Goal: Information Seeking & Learning: Learn about a topic

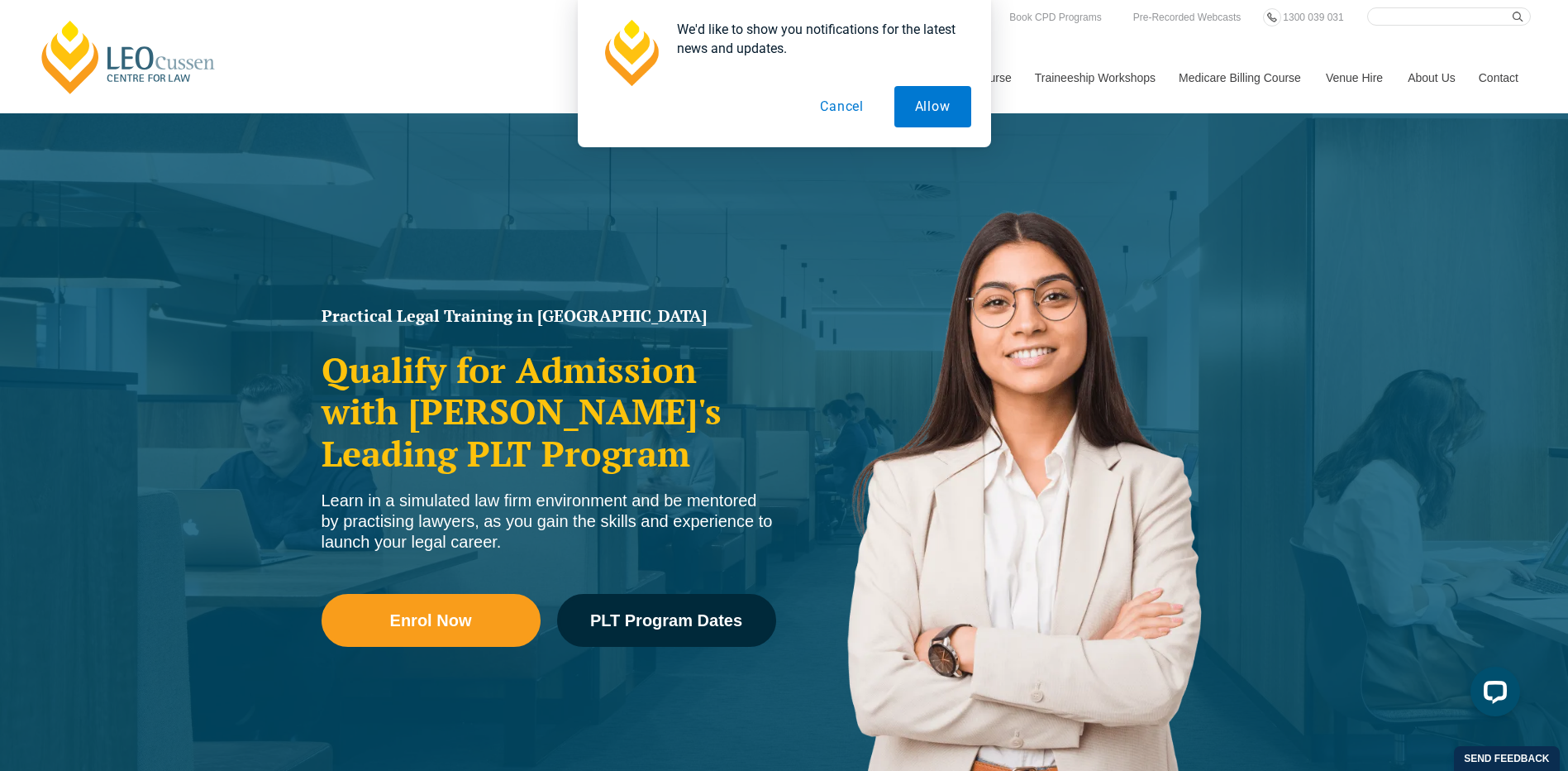
click at [845, 110] on button "Cancel" at bounding box center [842, 107] width 85 height 41
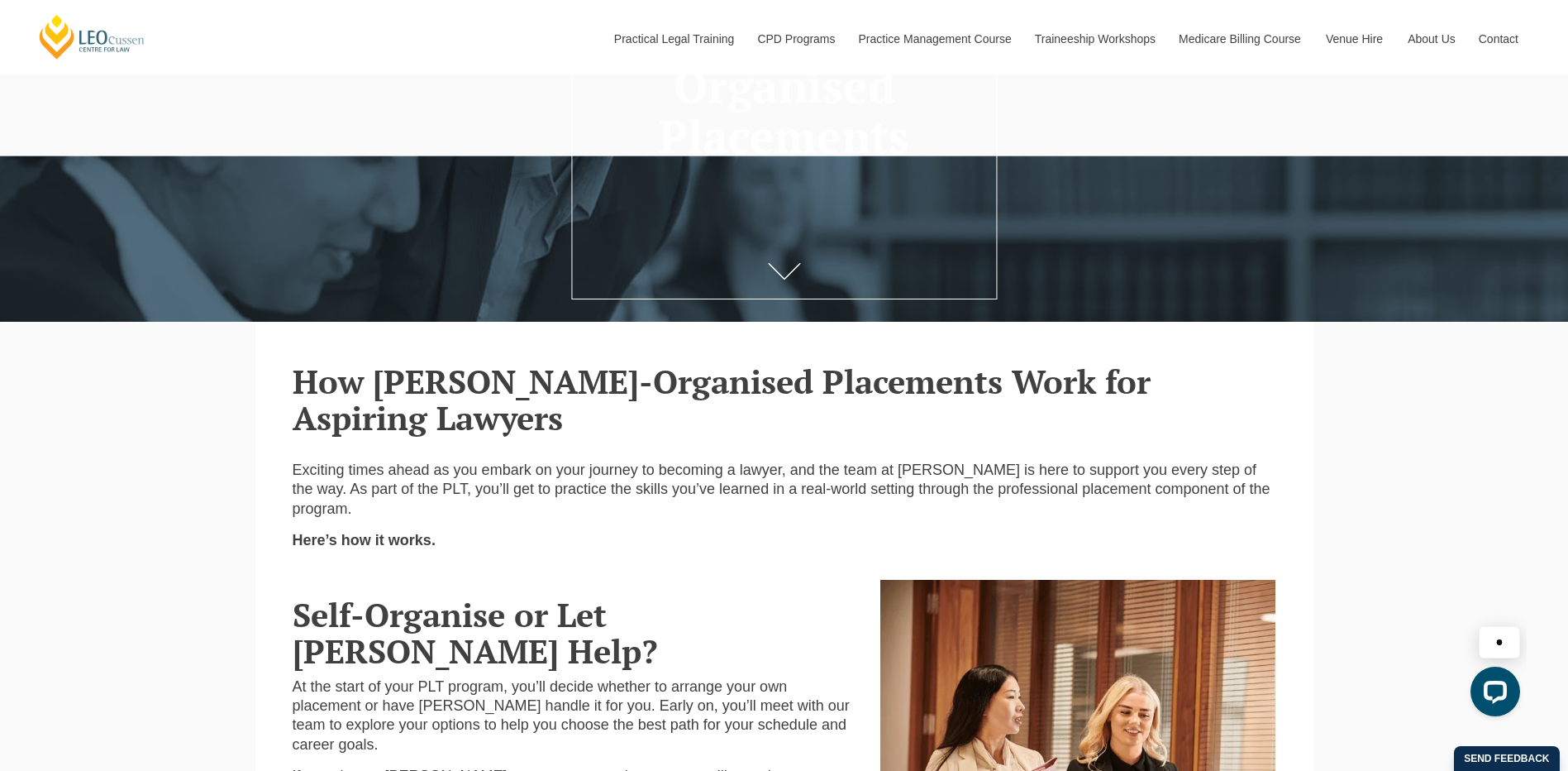
scroll to position [949, 0]
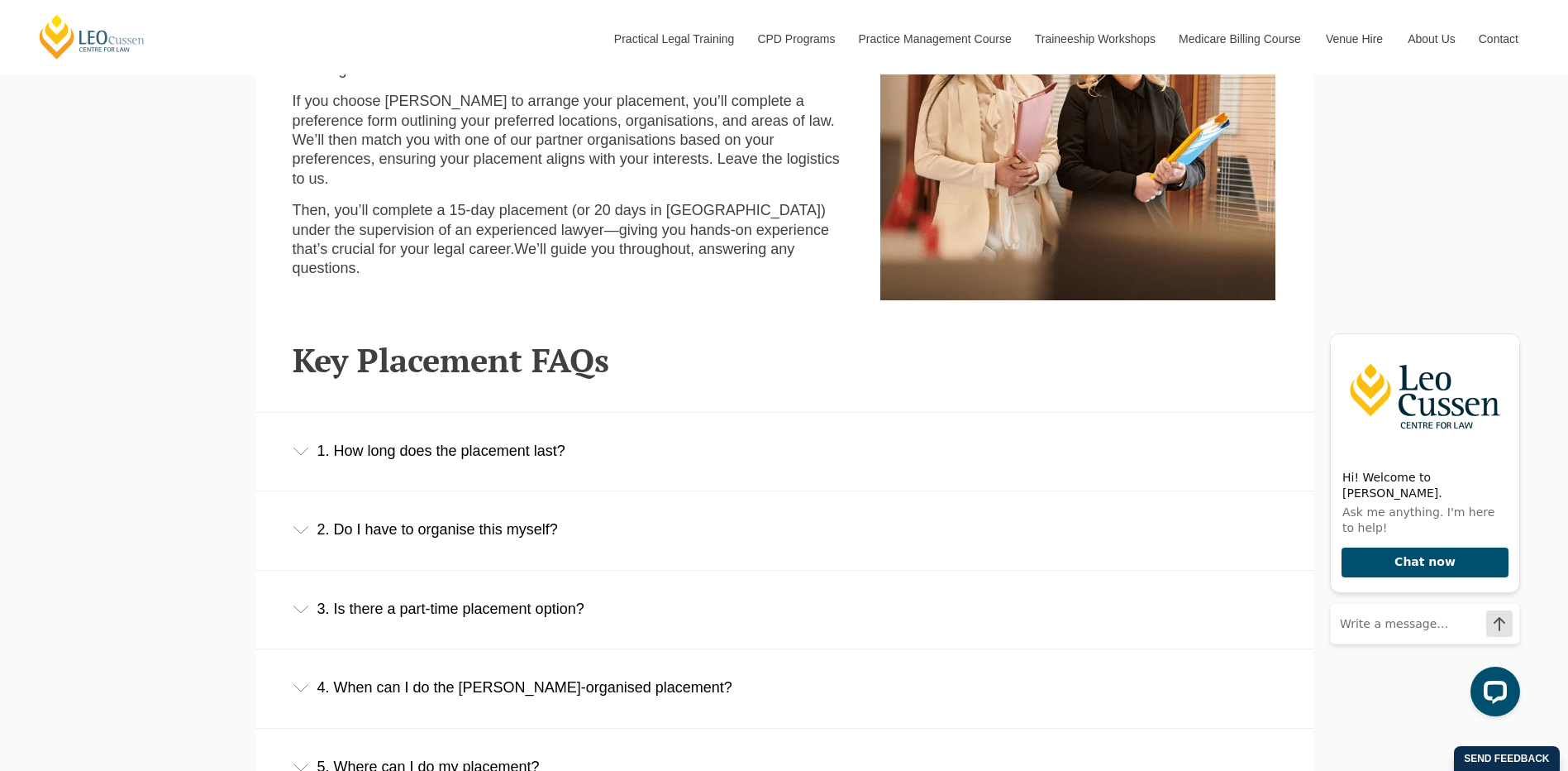
click at [562, 452] on div "1. How long does the placement last?" at bounding box center [784, 451] width 1058 height 77
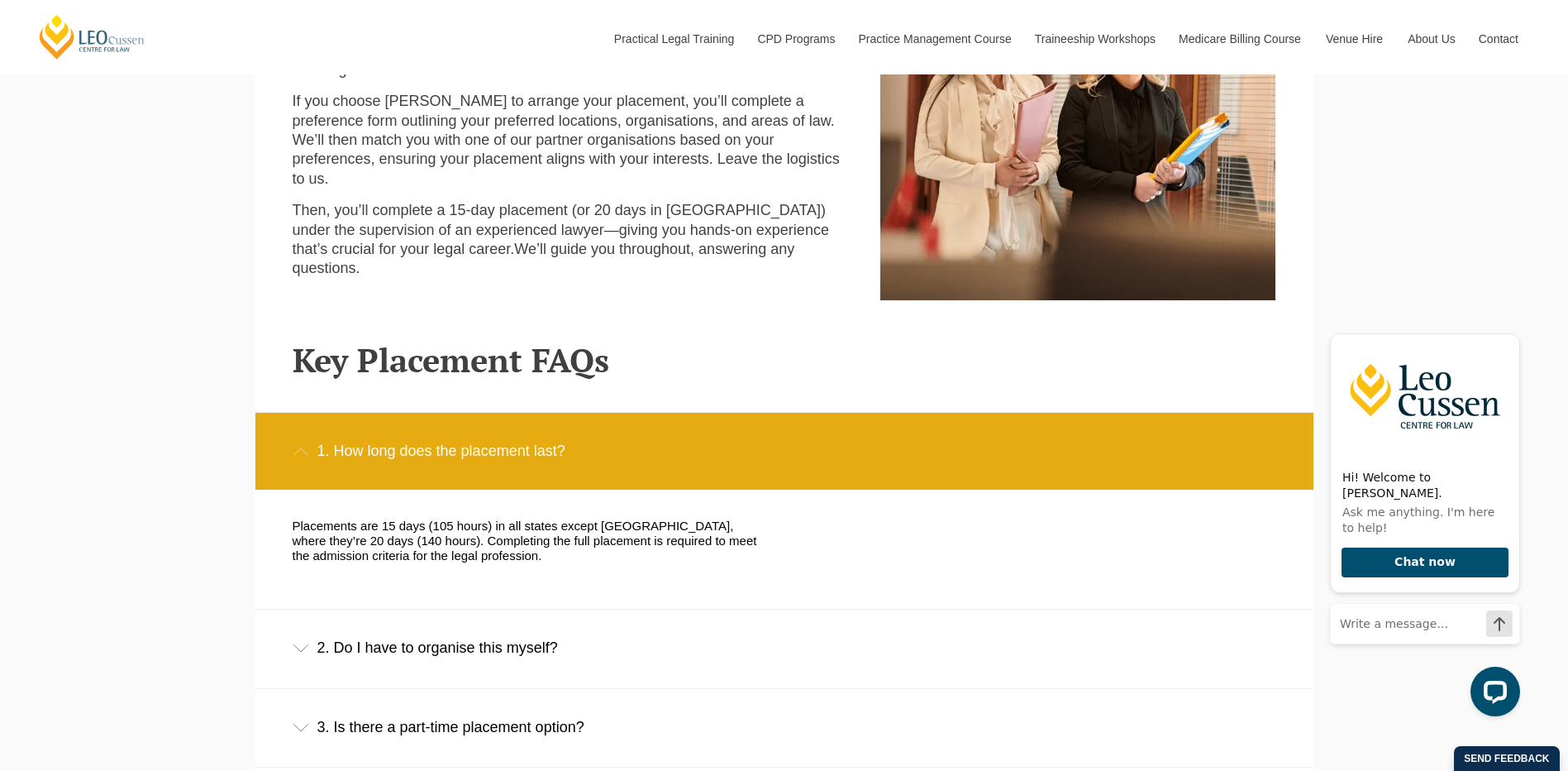
click at [560, 647] on div "2. Do I have to organise this myself?" at bounding box center [784, 647] width 1058 height 77
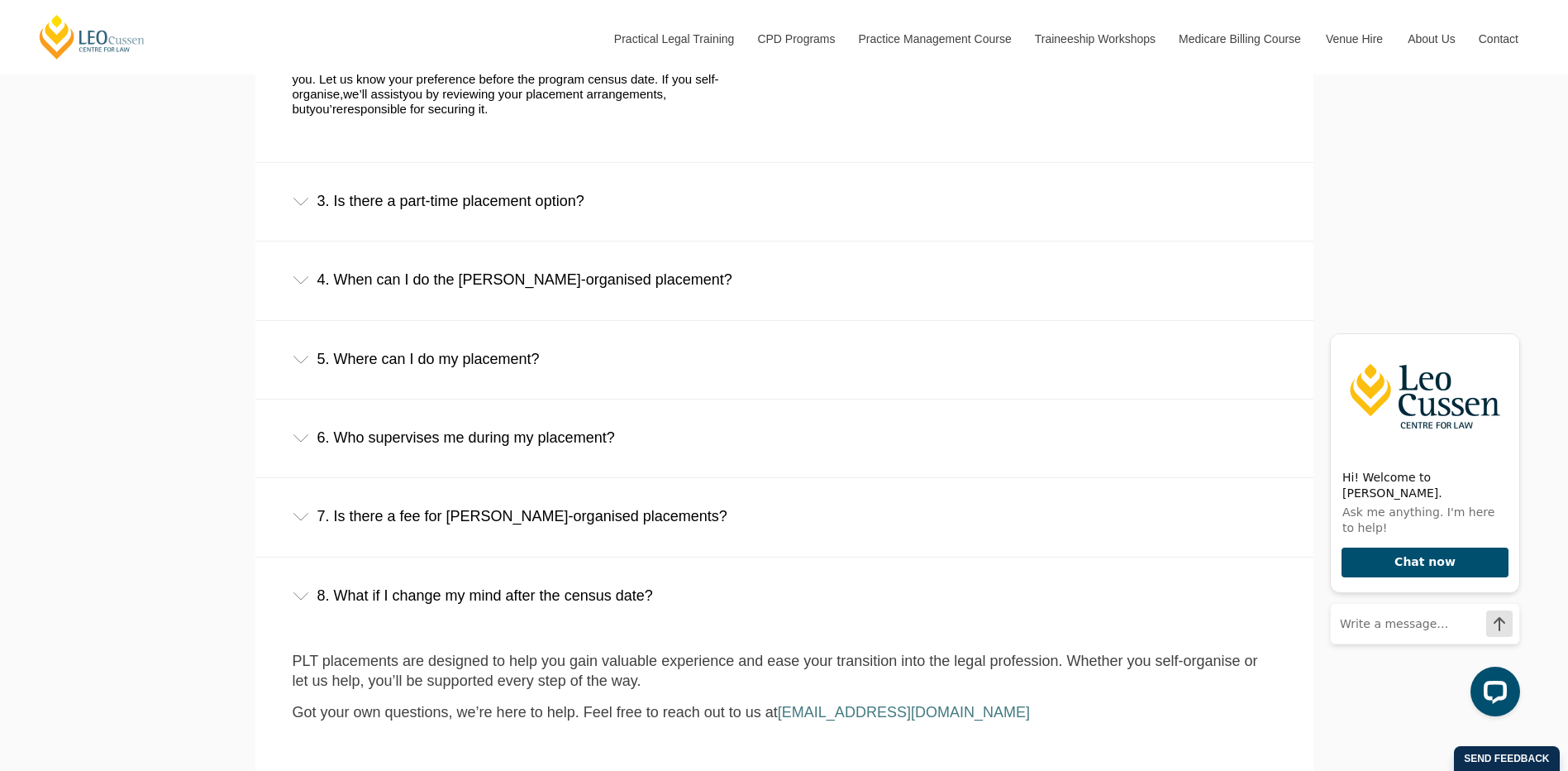
scroll to position [1612, 0]
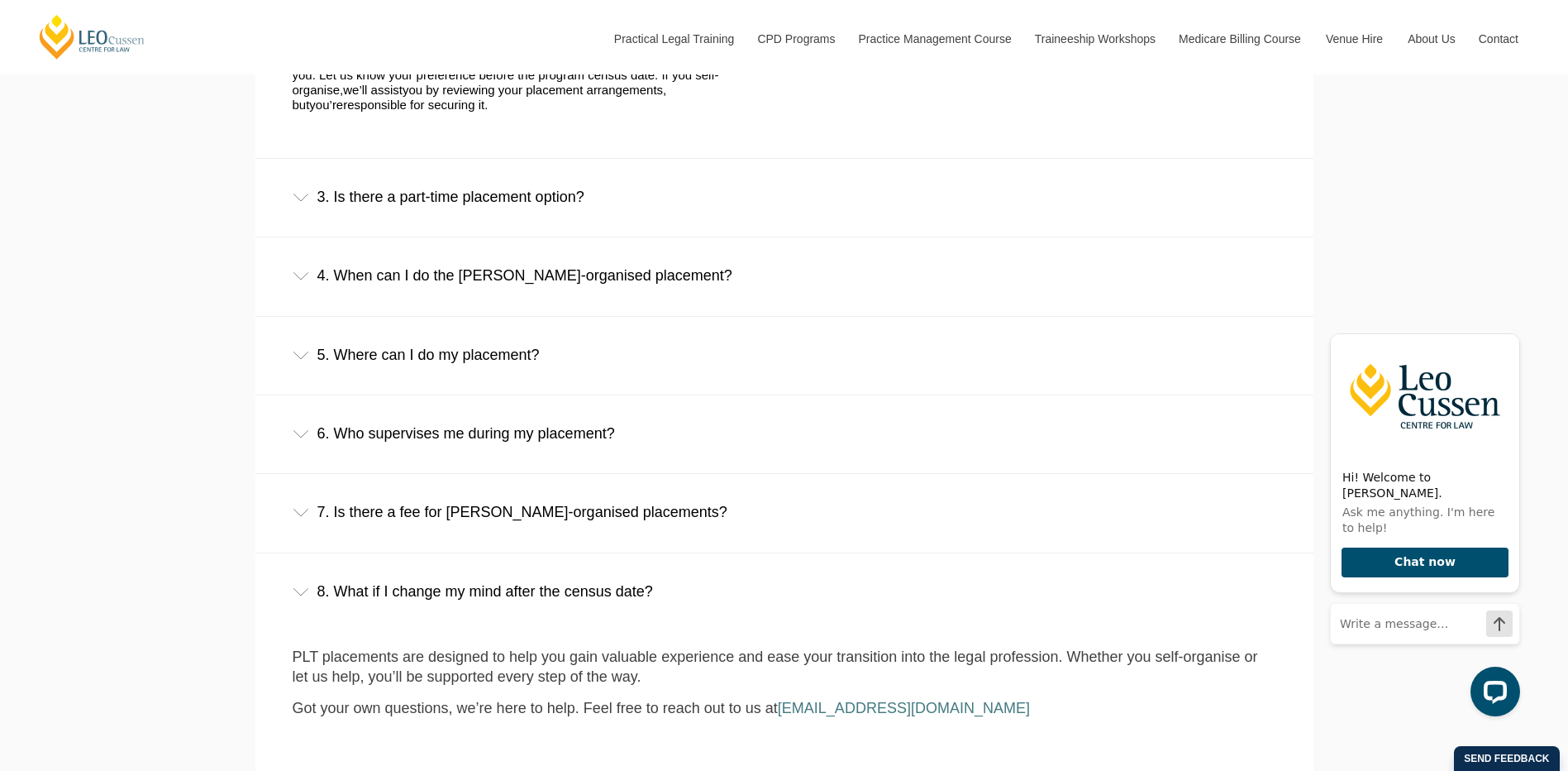
click at [646, 275] on div "4. When can I do the Leo Cussen-organised placement?" at bounding box center [784, 276] width 1058 height 77
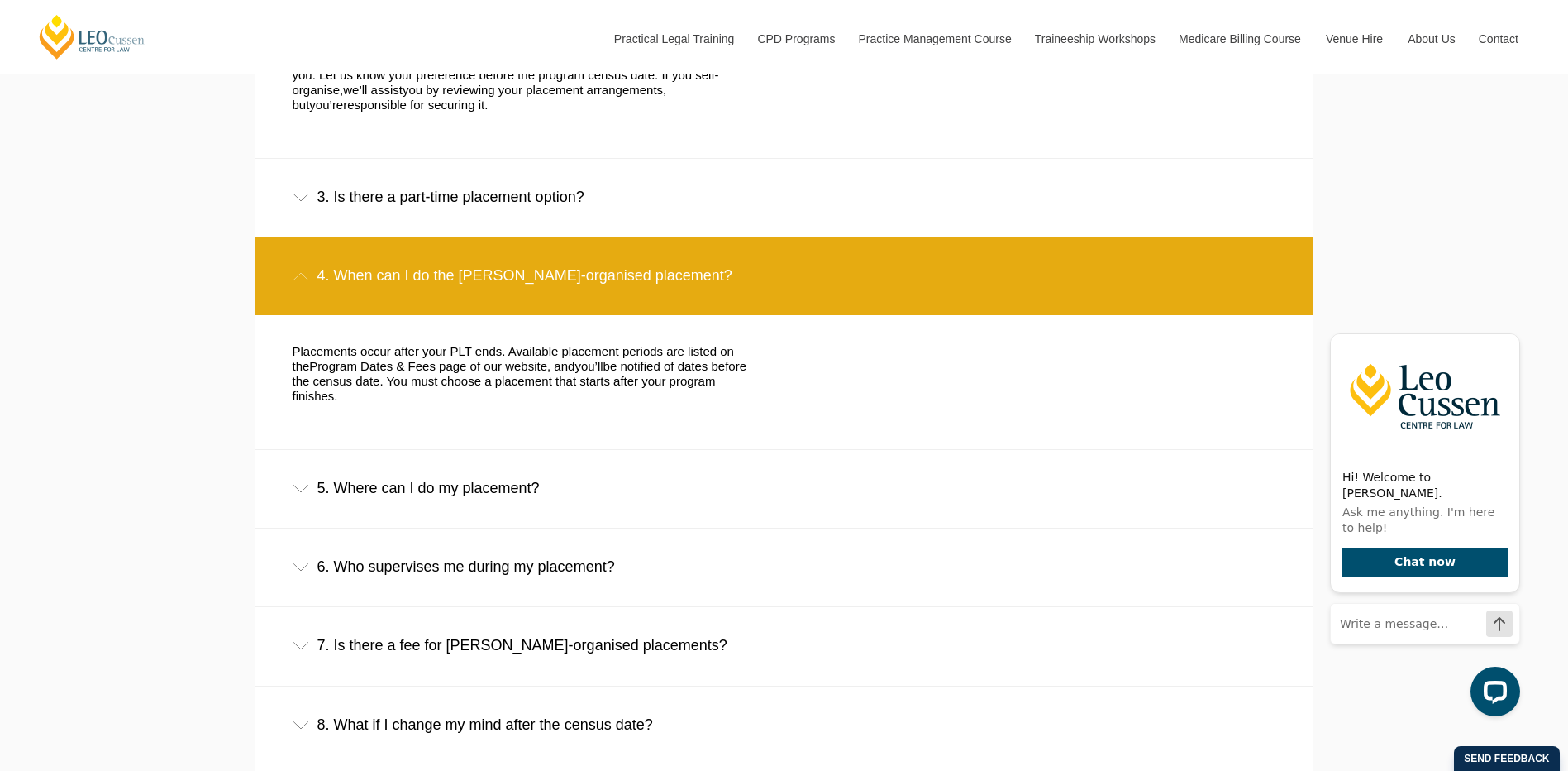
click at [494, 478] on div "5. Where can I do my placement?" at bounding box center [784, 488] width 1058 height 77
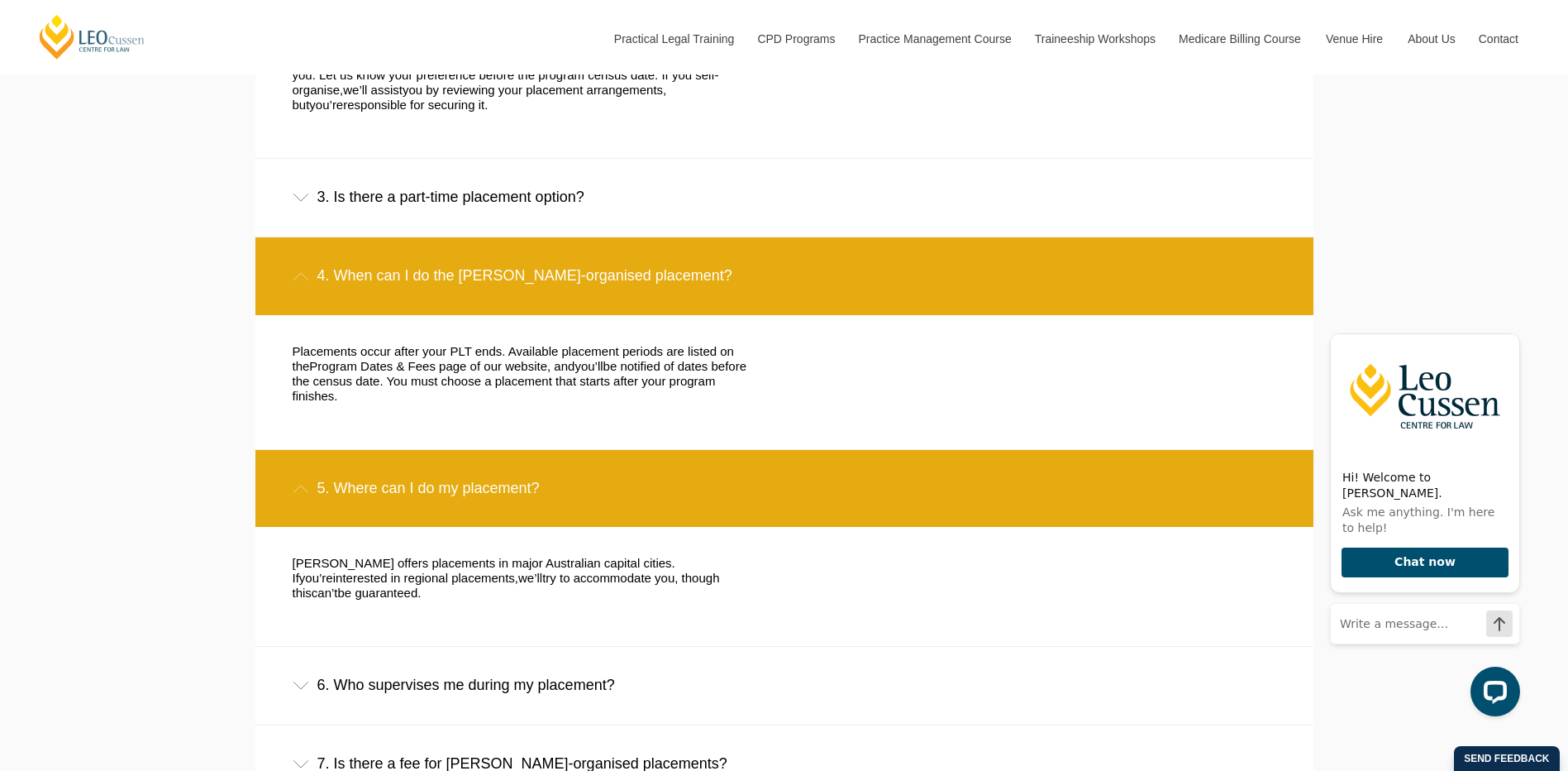
click at [601, 650] on div "6. Who supervises me during my placement?" at bounding box center [784, 685] width 1058 height 77
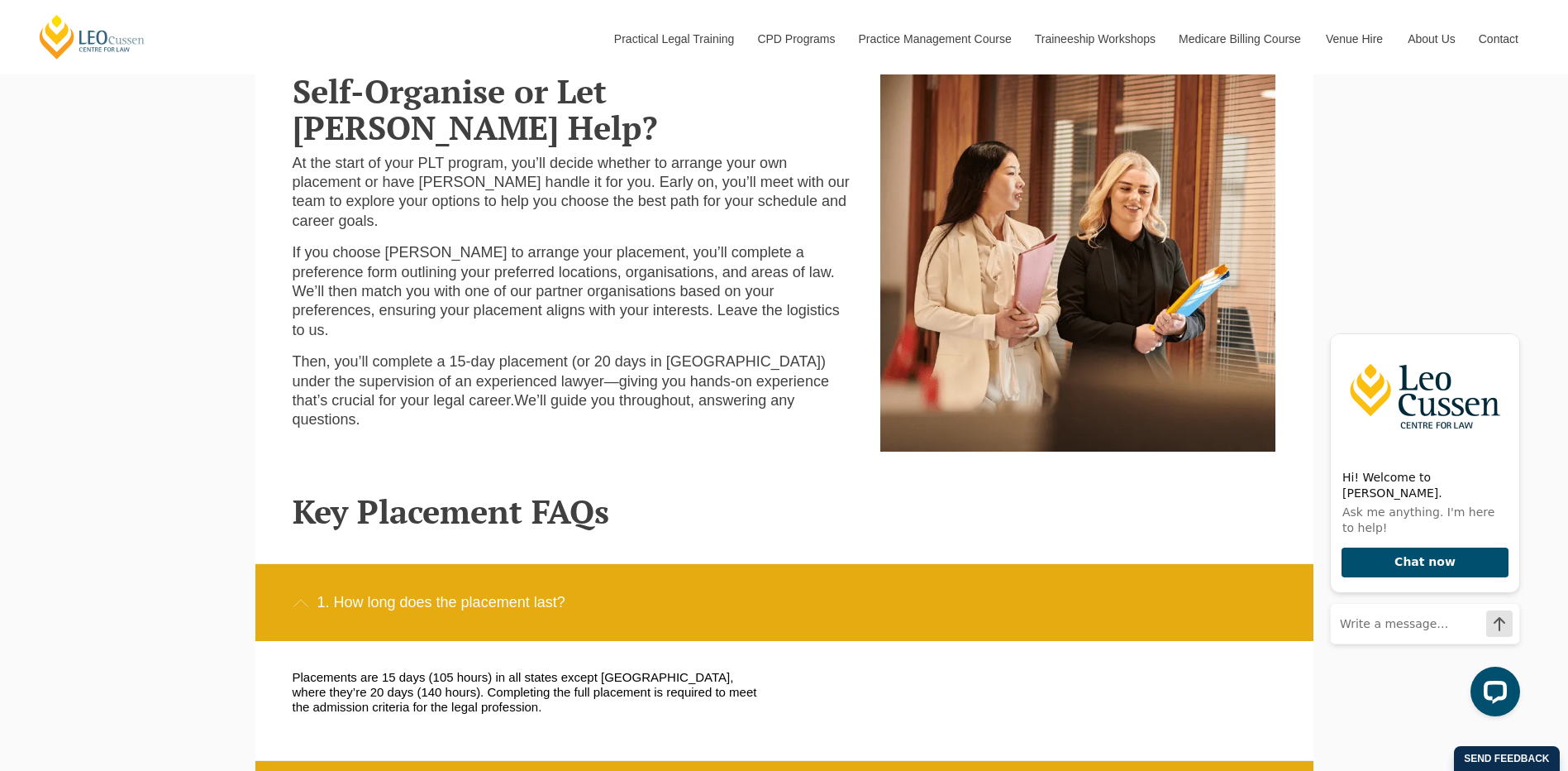
scroll to position [504, 0]
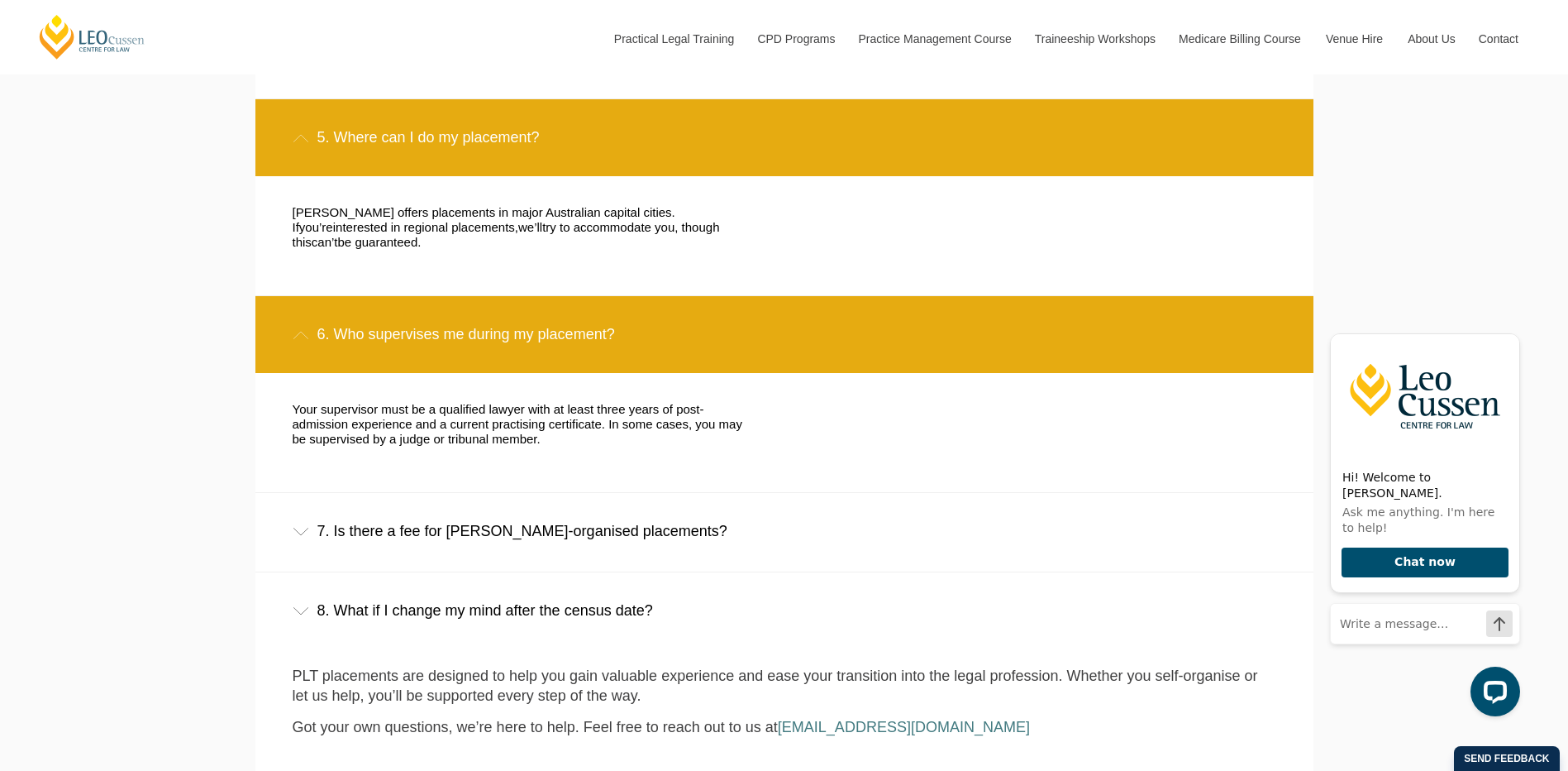
scroll to position [1980, 0]
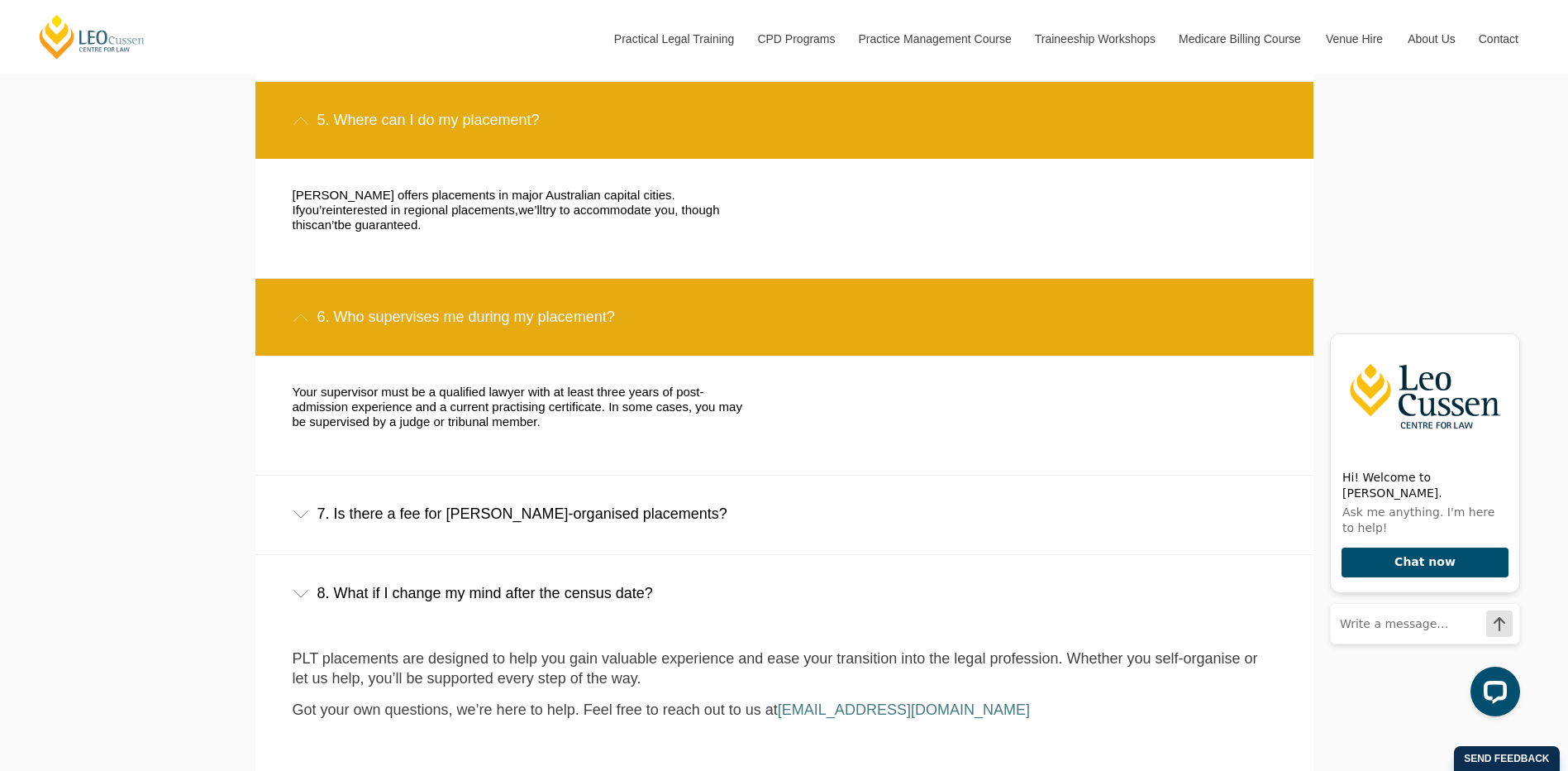
click at [303, 510] on icon at bounding box center [301, 514] width 17 height 8
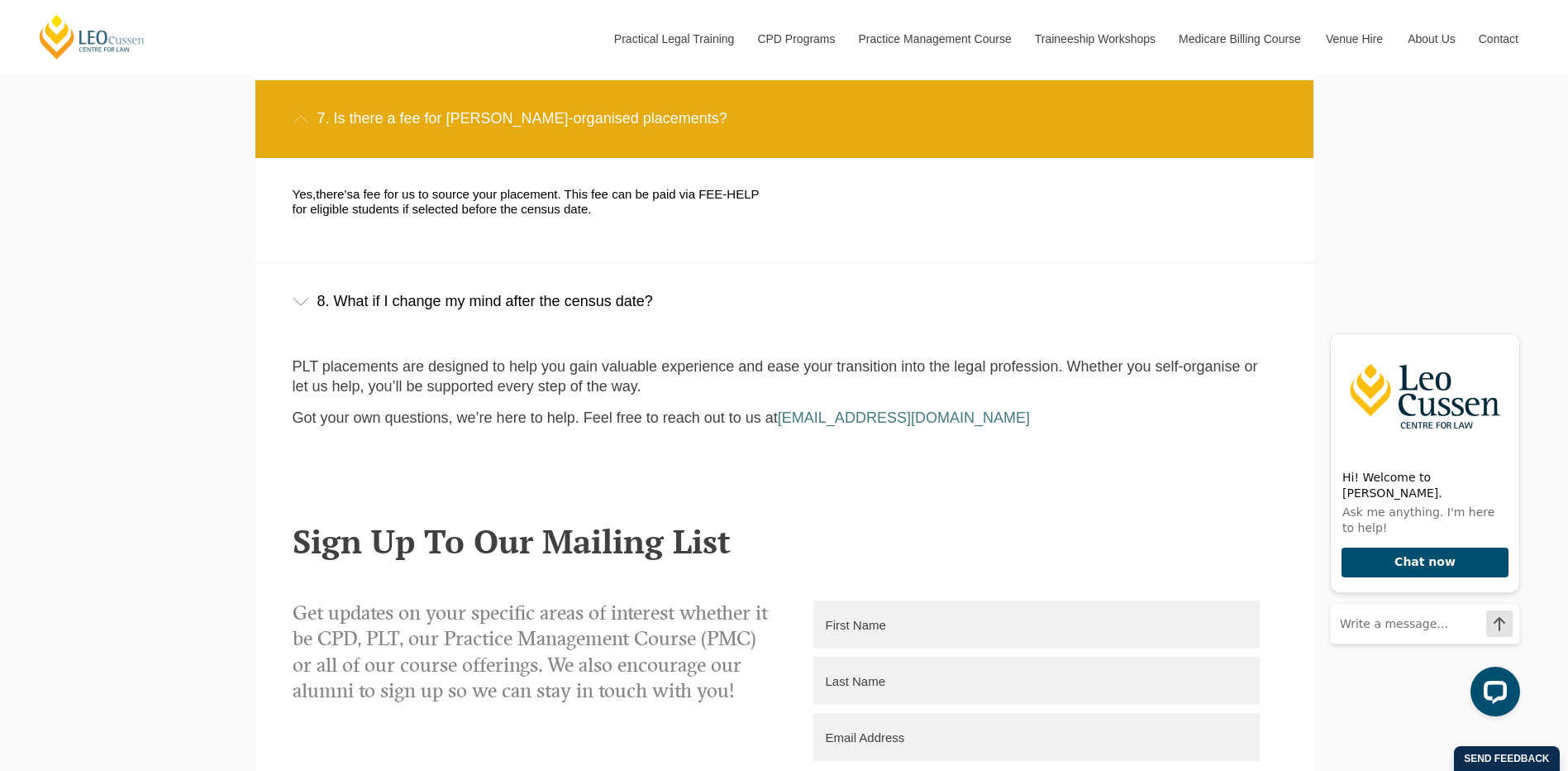
scroll to position [2403, 0]
